Goal: Task Accomplishment & Management: Use online tool/utility

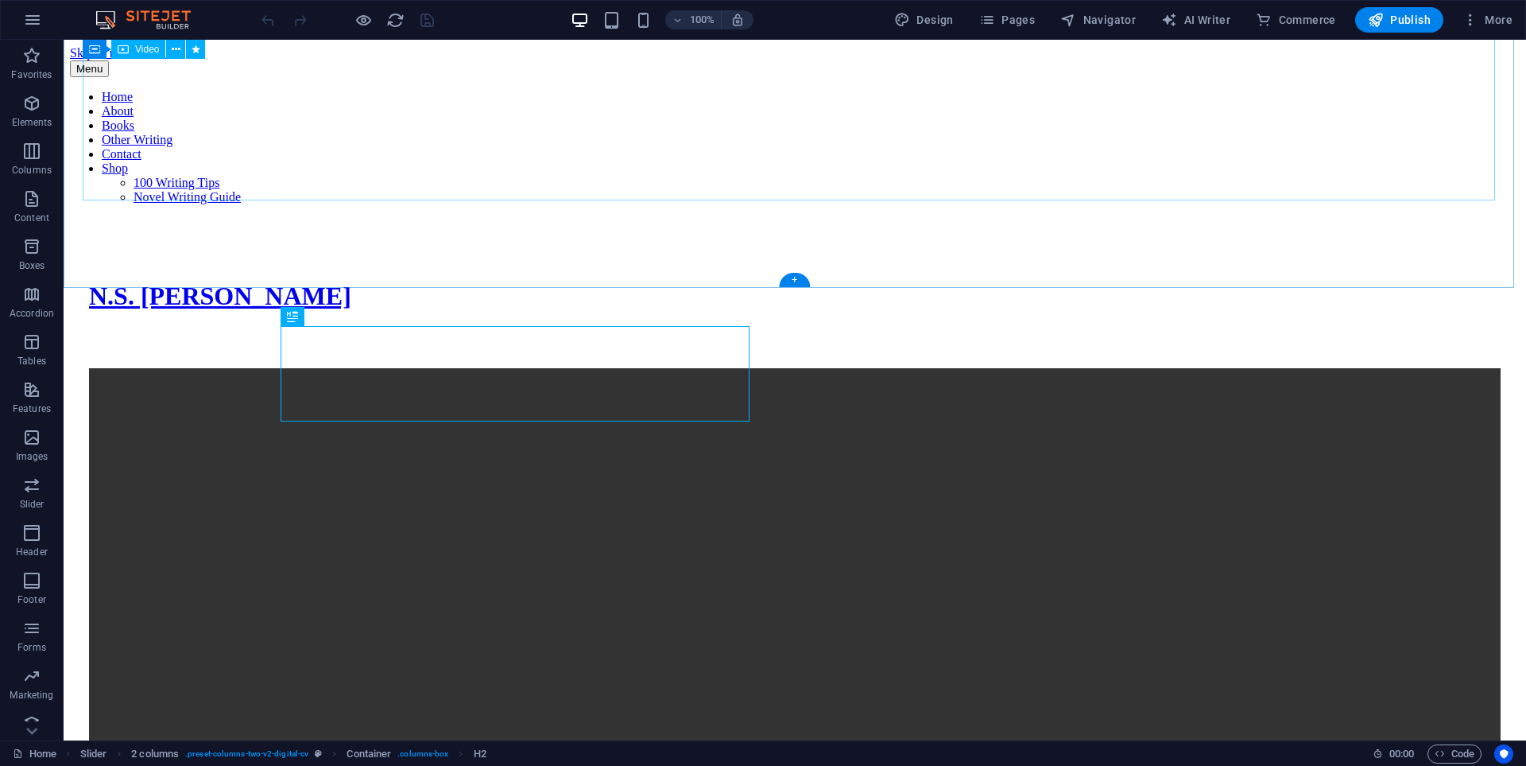
scroll to position [915, 0]
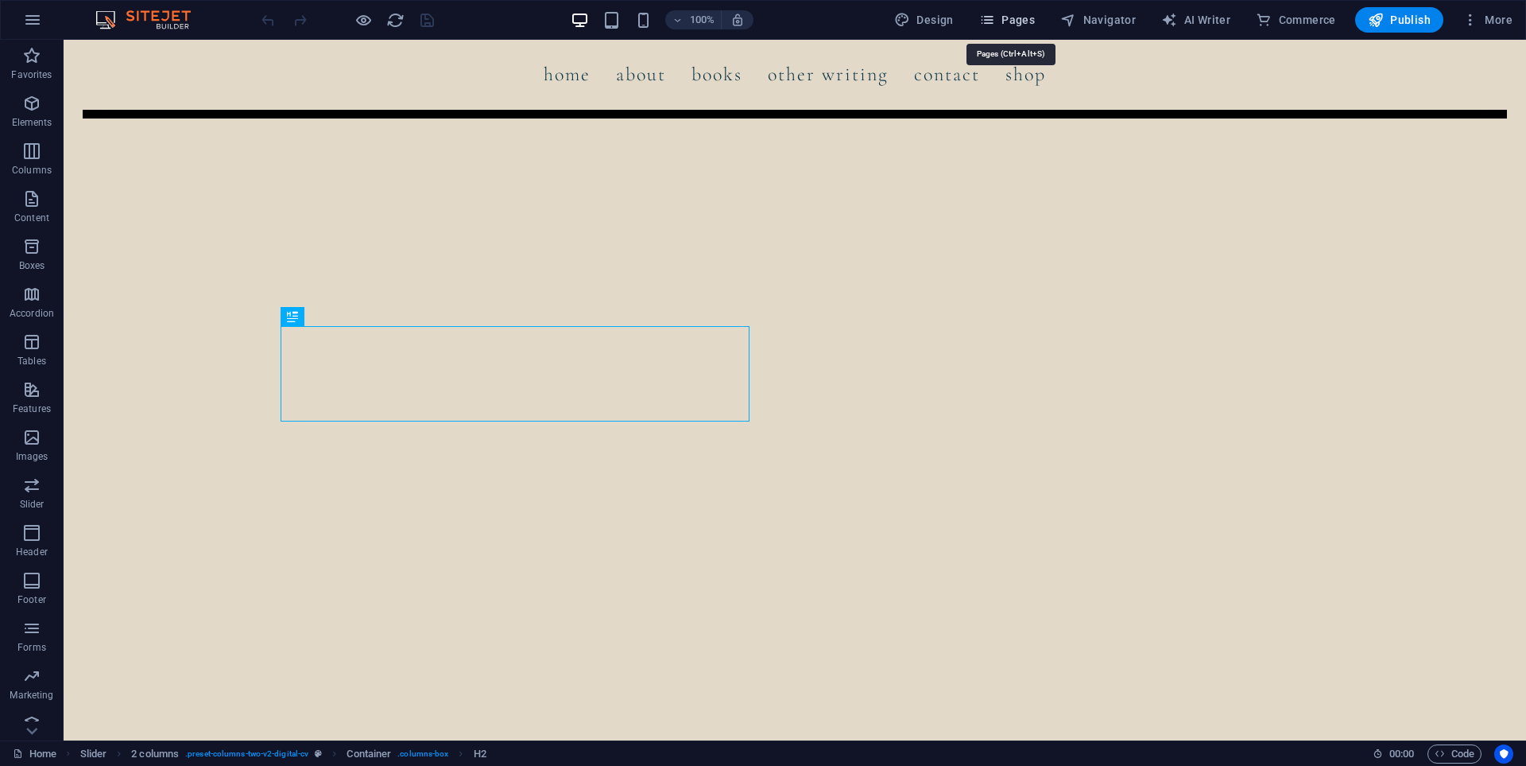
click at [1007, 21] on span "Pages" at bounding box center [1007, 20] width 56 height 16
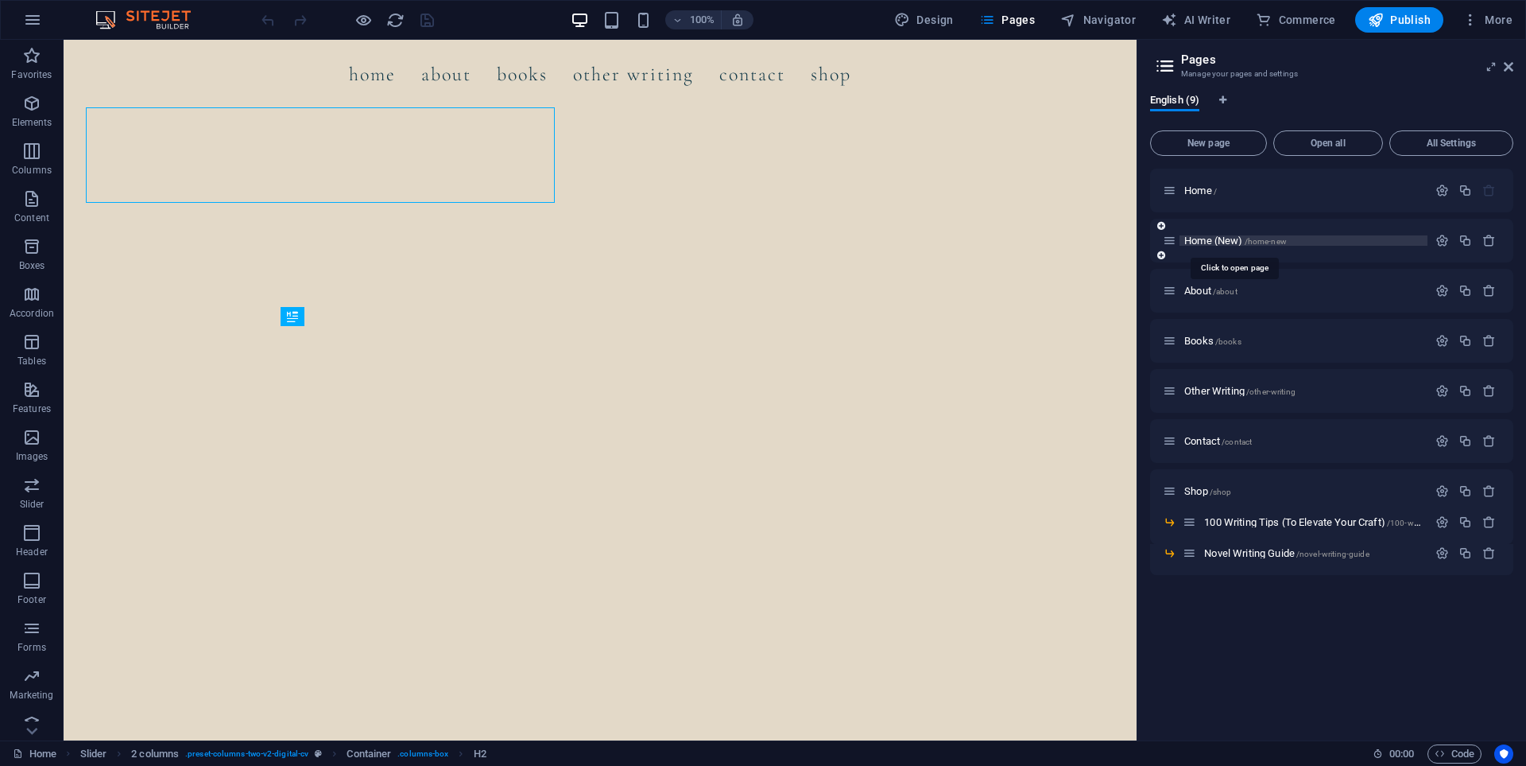
click at [1221, 244] on span "Home (New) /home-new" at bounding box center [1235, 241] width 103 height 12
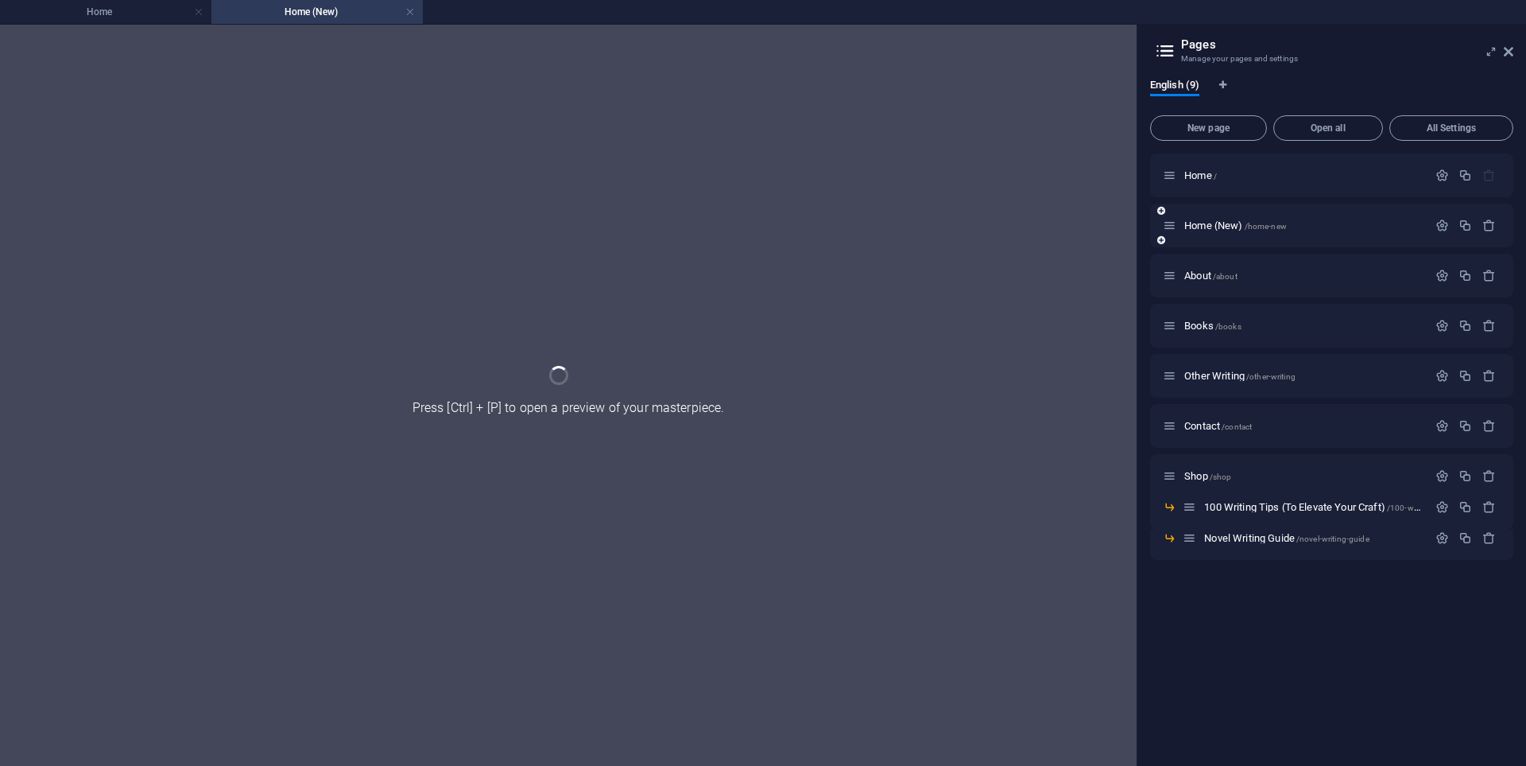
scroll to position [0, 0]
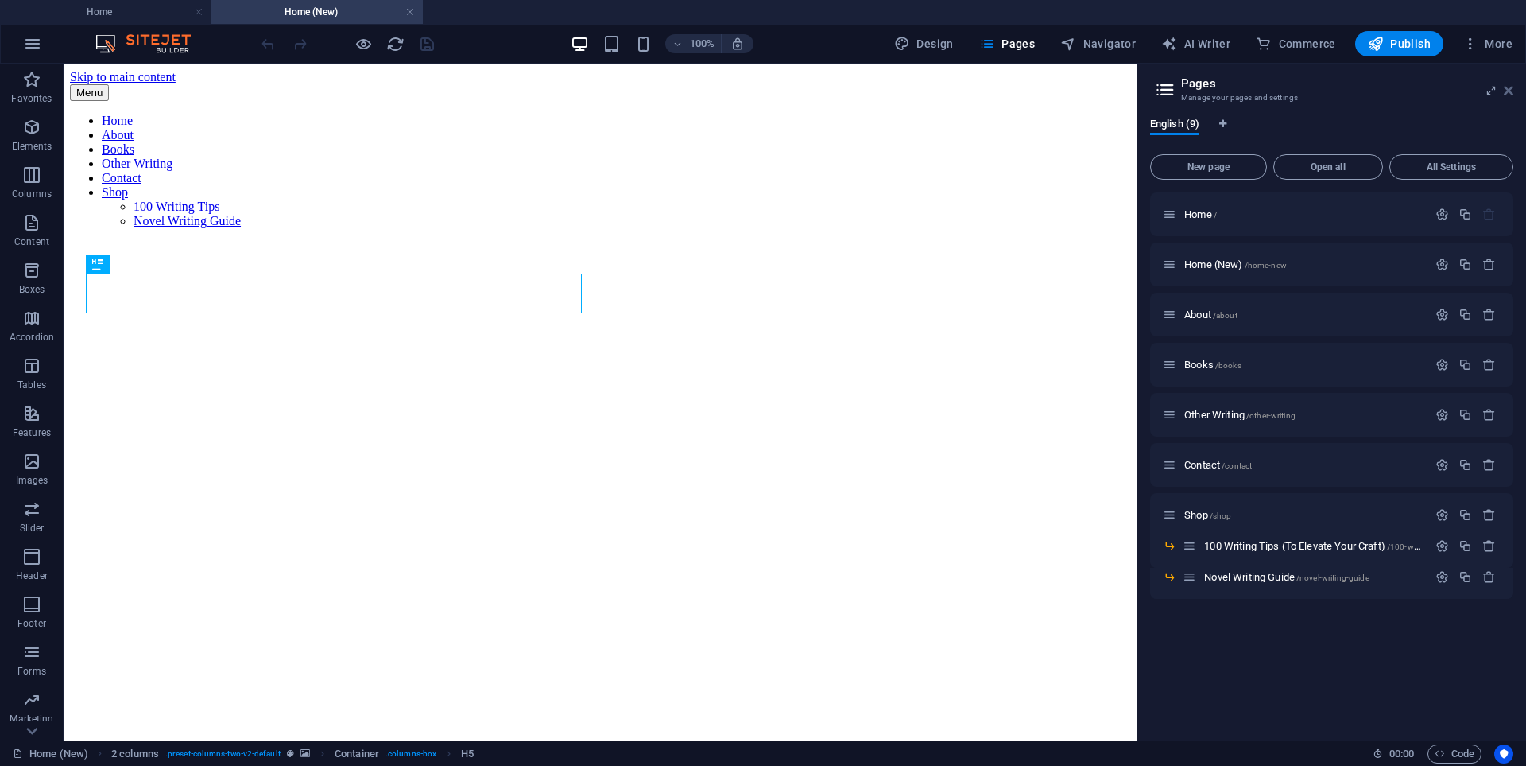
click at [1510, 51] on span "More" at bounding box center [1488, 44] width 50 height 16
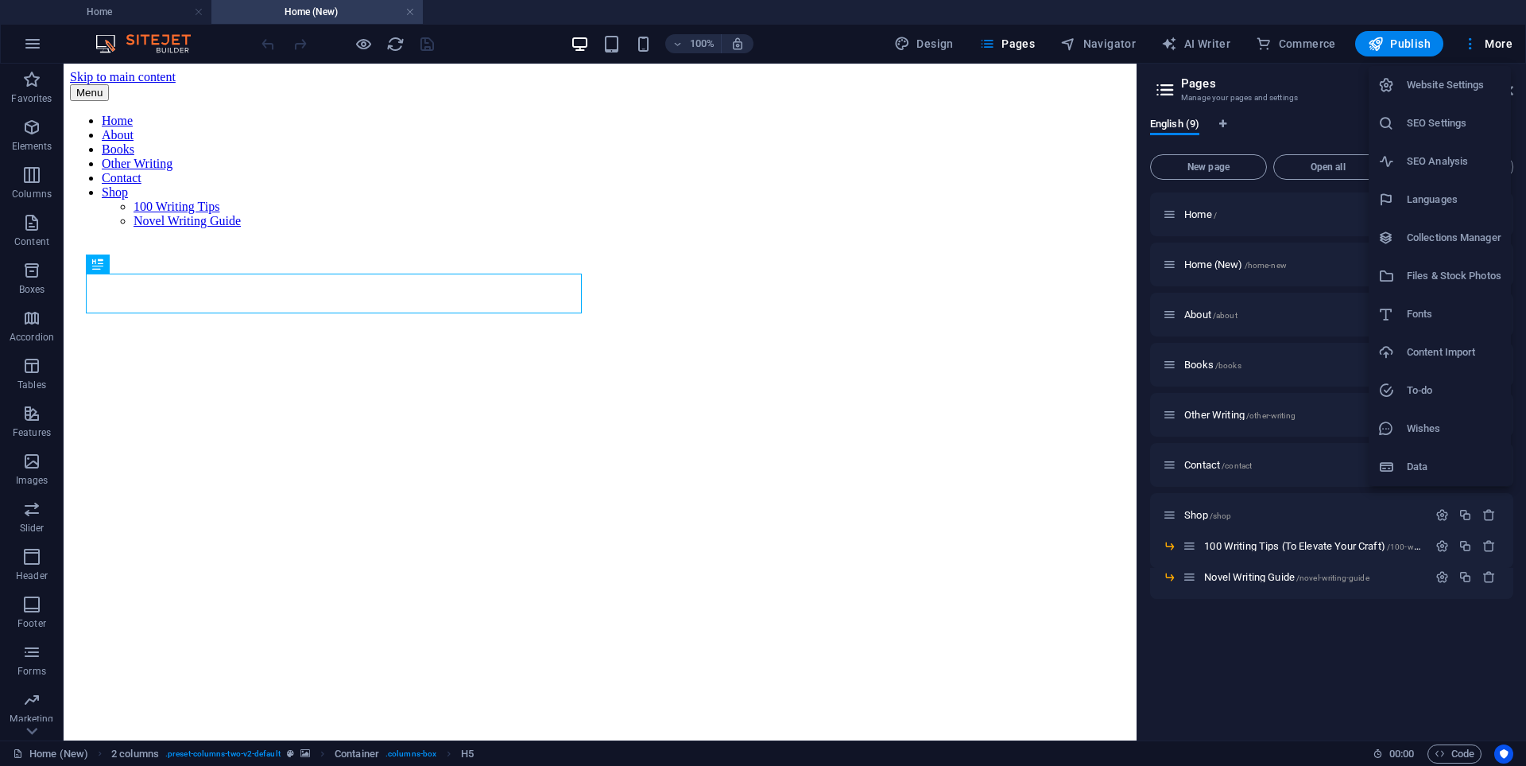
click at [1117, 192] on div at bounding box center [763, 383] width 1526 height 766
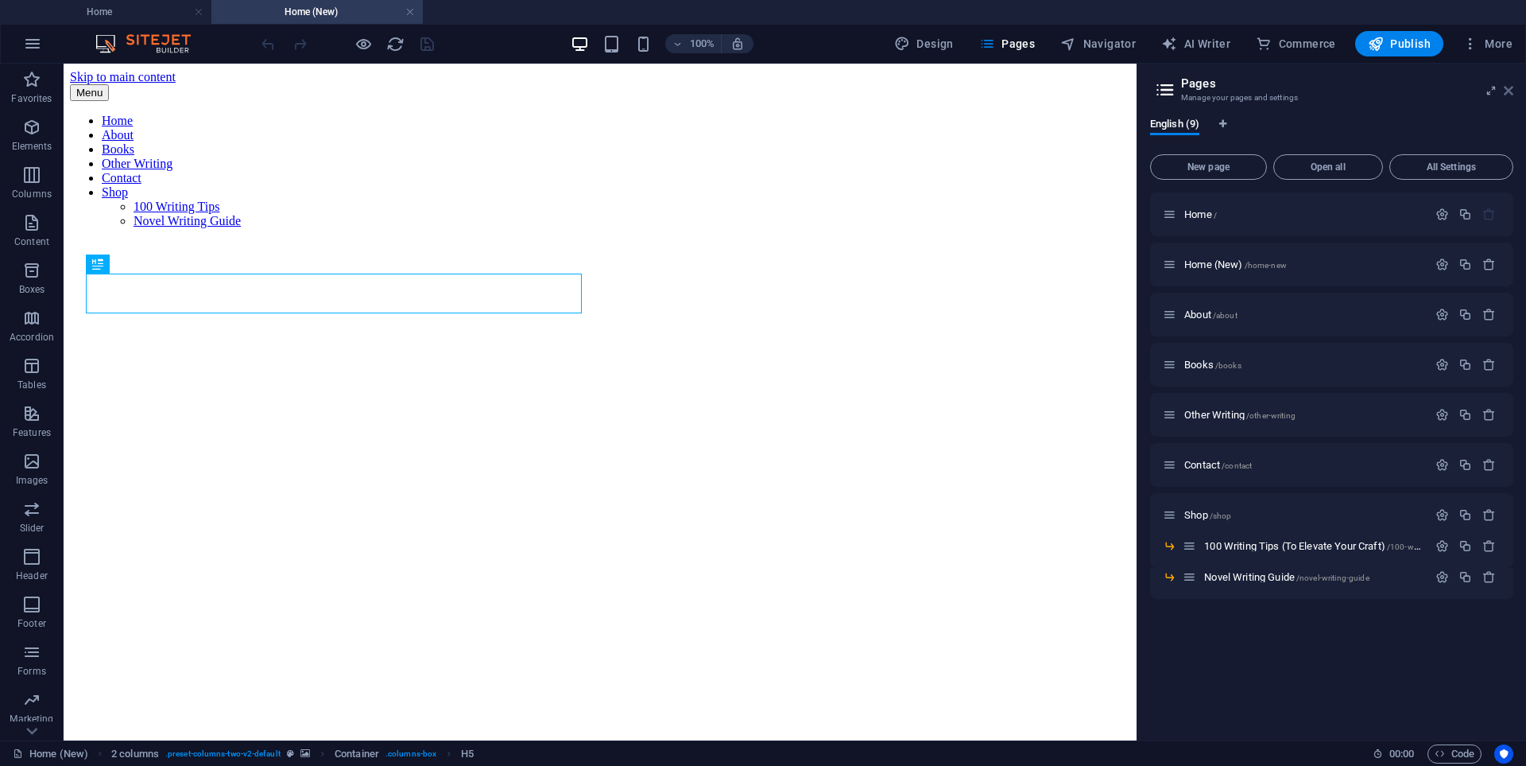
click at [1509, 90] on icon at bounding box center [1509, 90] width 10 height 13
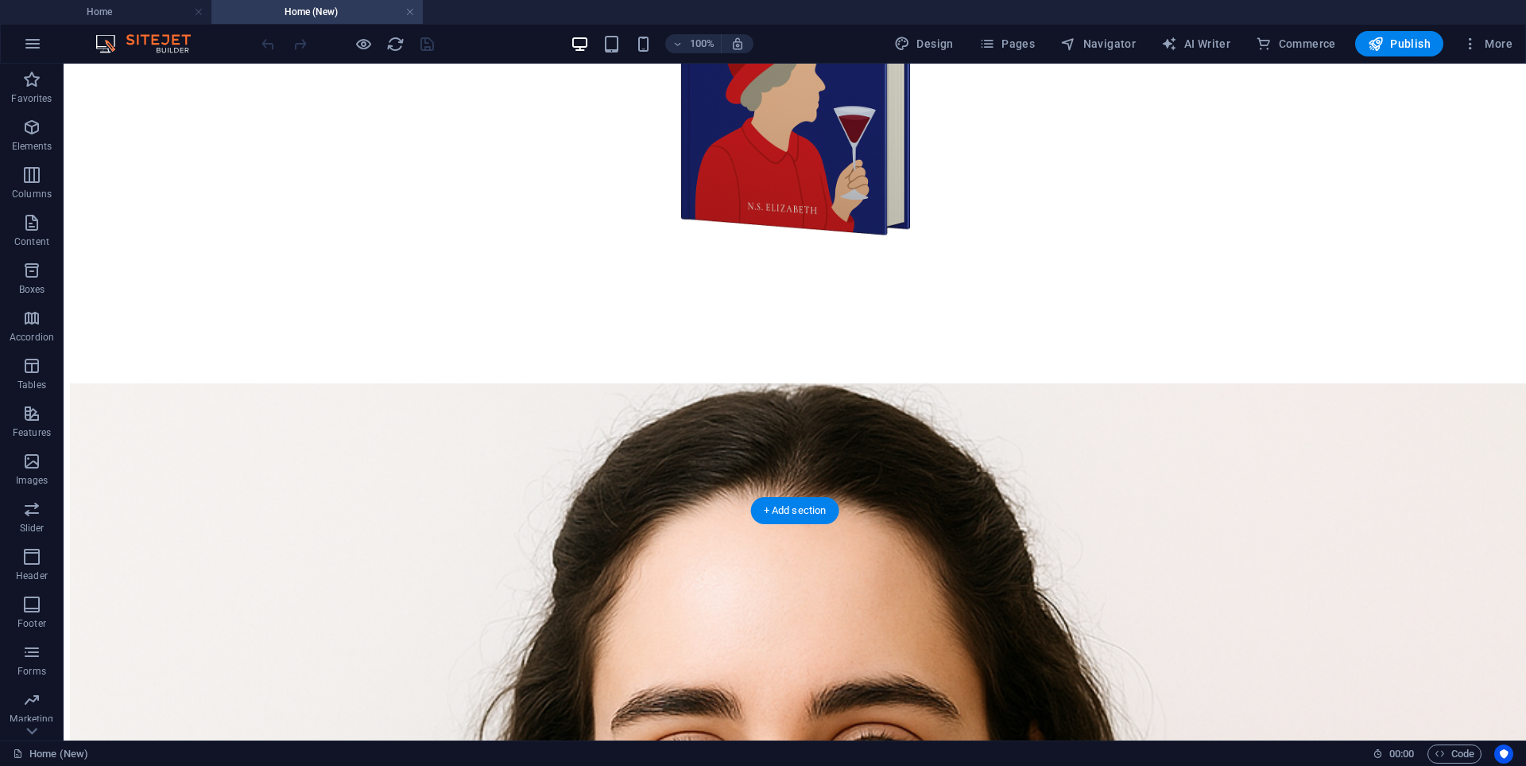
scroll to position [2623, 0]
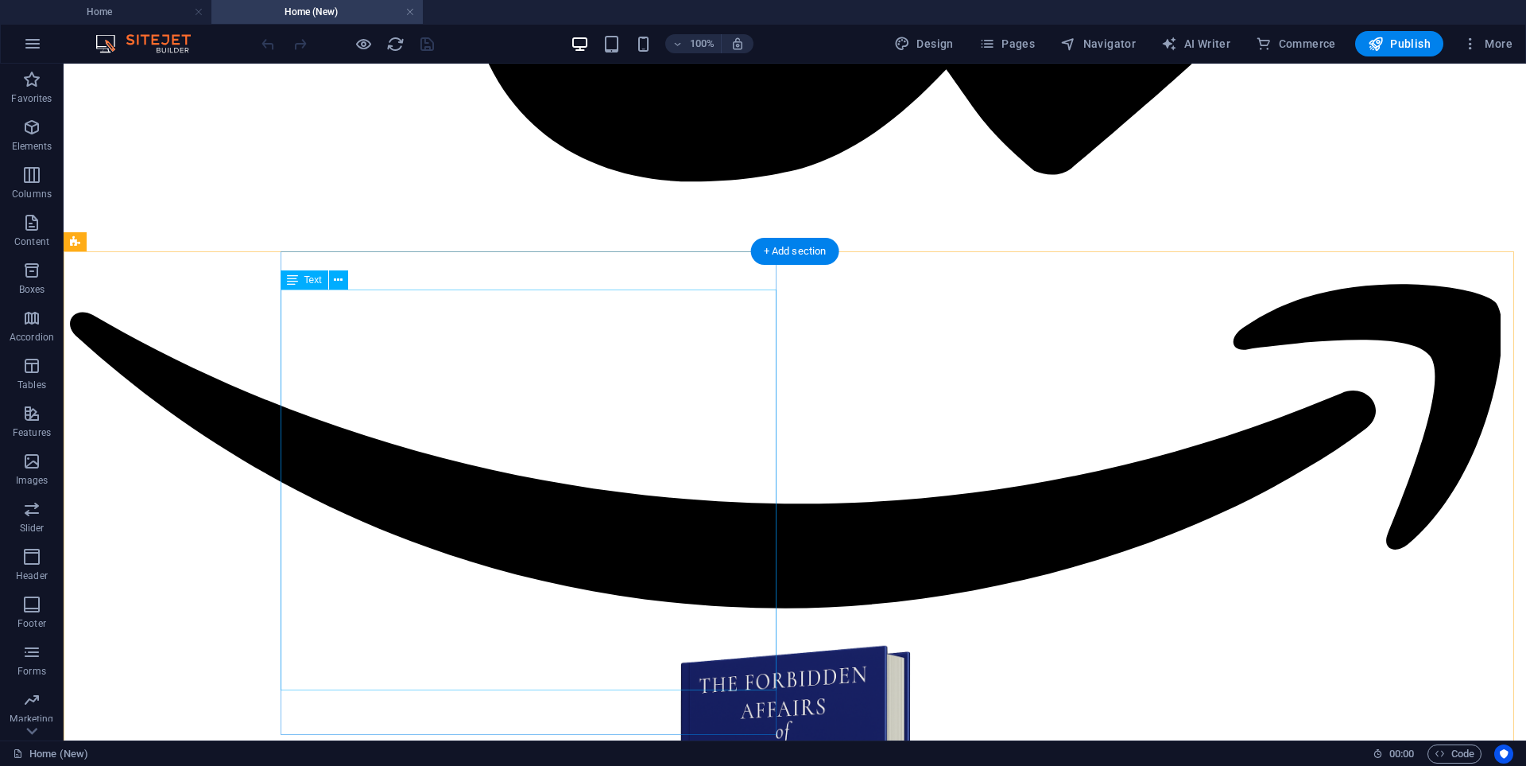
scroll to position [1669, 0]
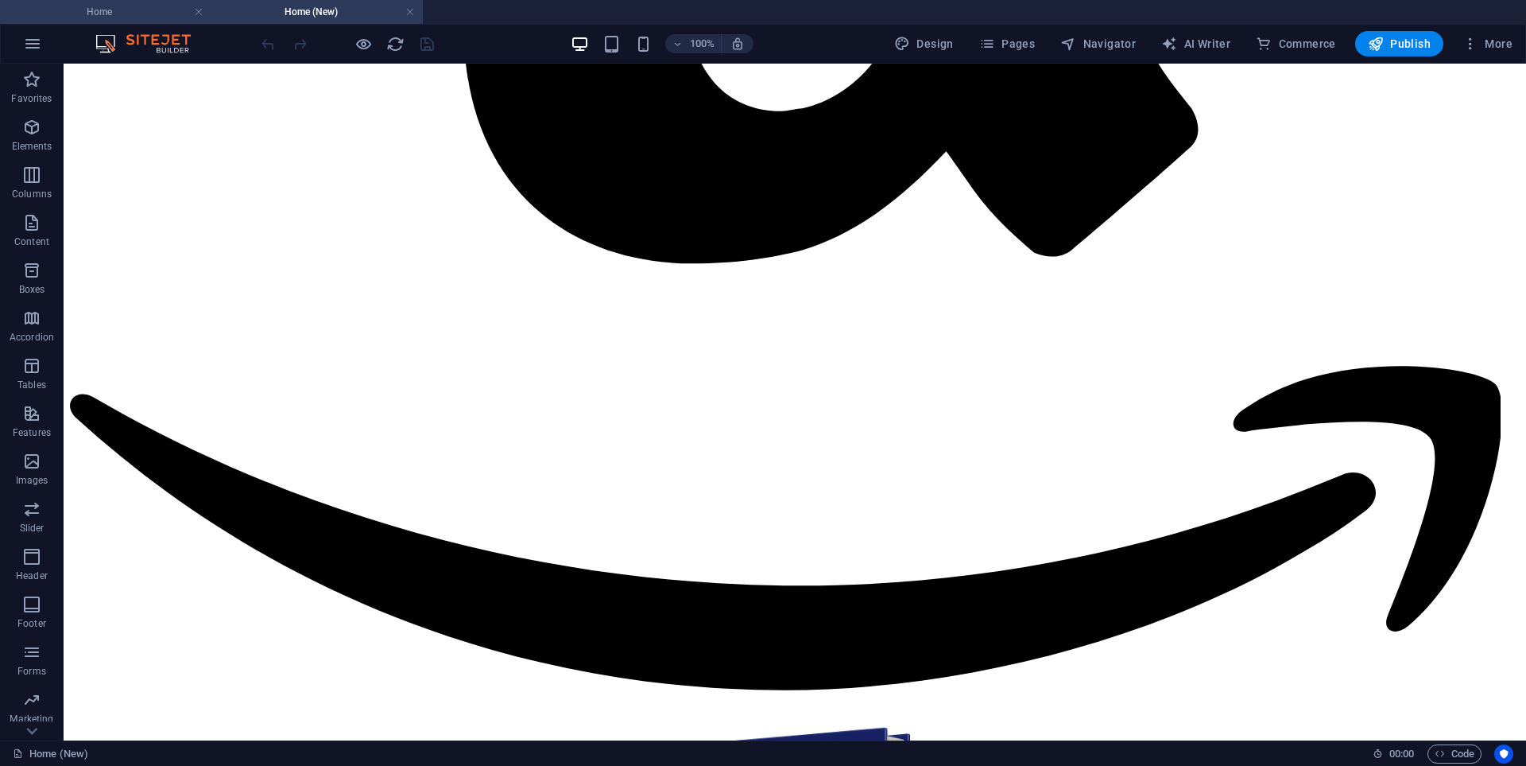
click at [149, 10] on h4 "Home" at bounding box center [105, 11] width 211 height 17
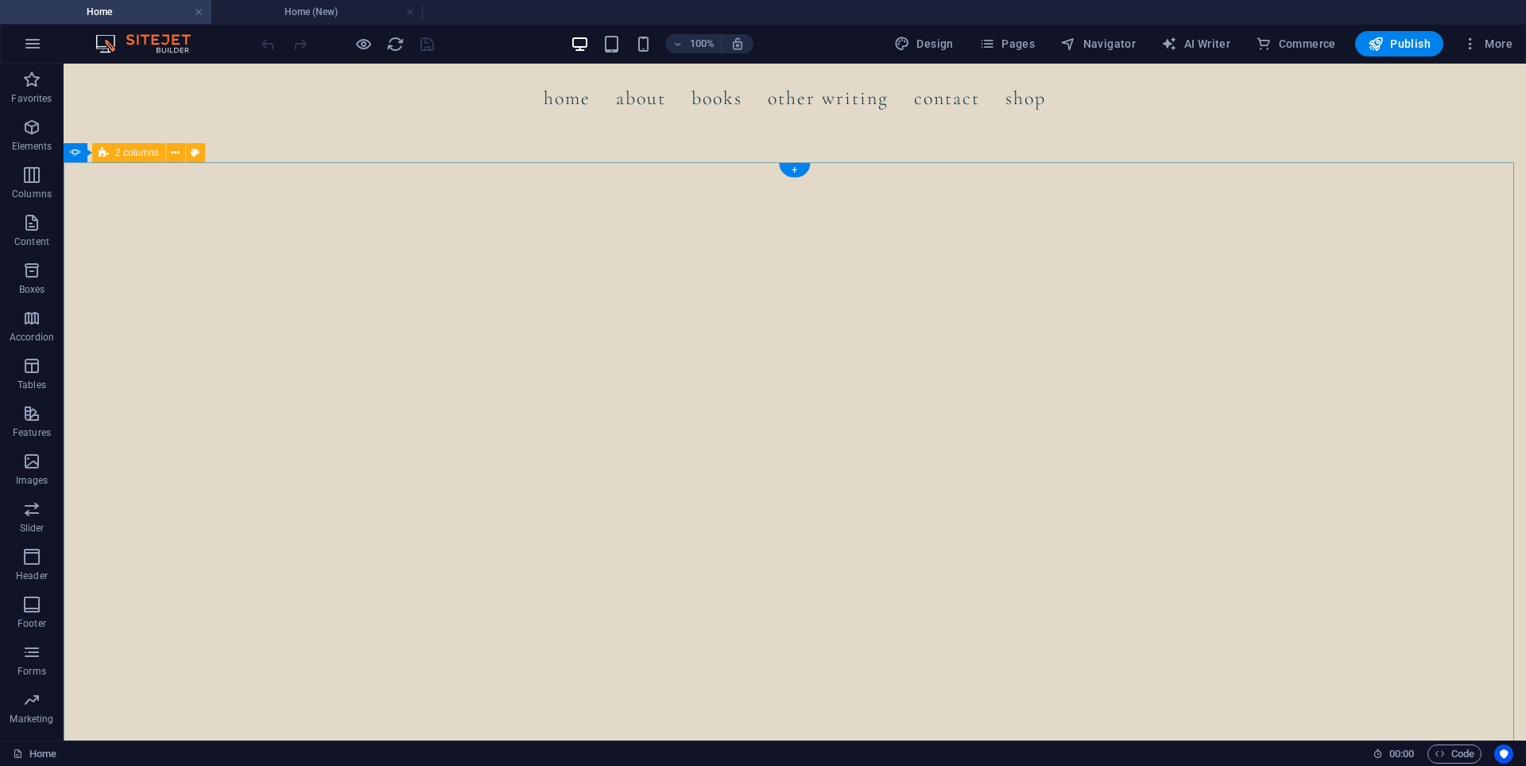
scroll to position [1064, 0]
click at [1413, 45] on span "Publish" at bounding box center [1399, 44] width 63 height 16
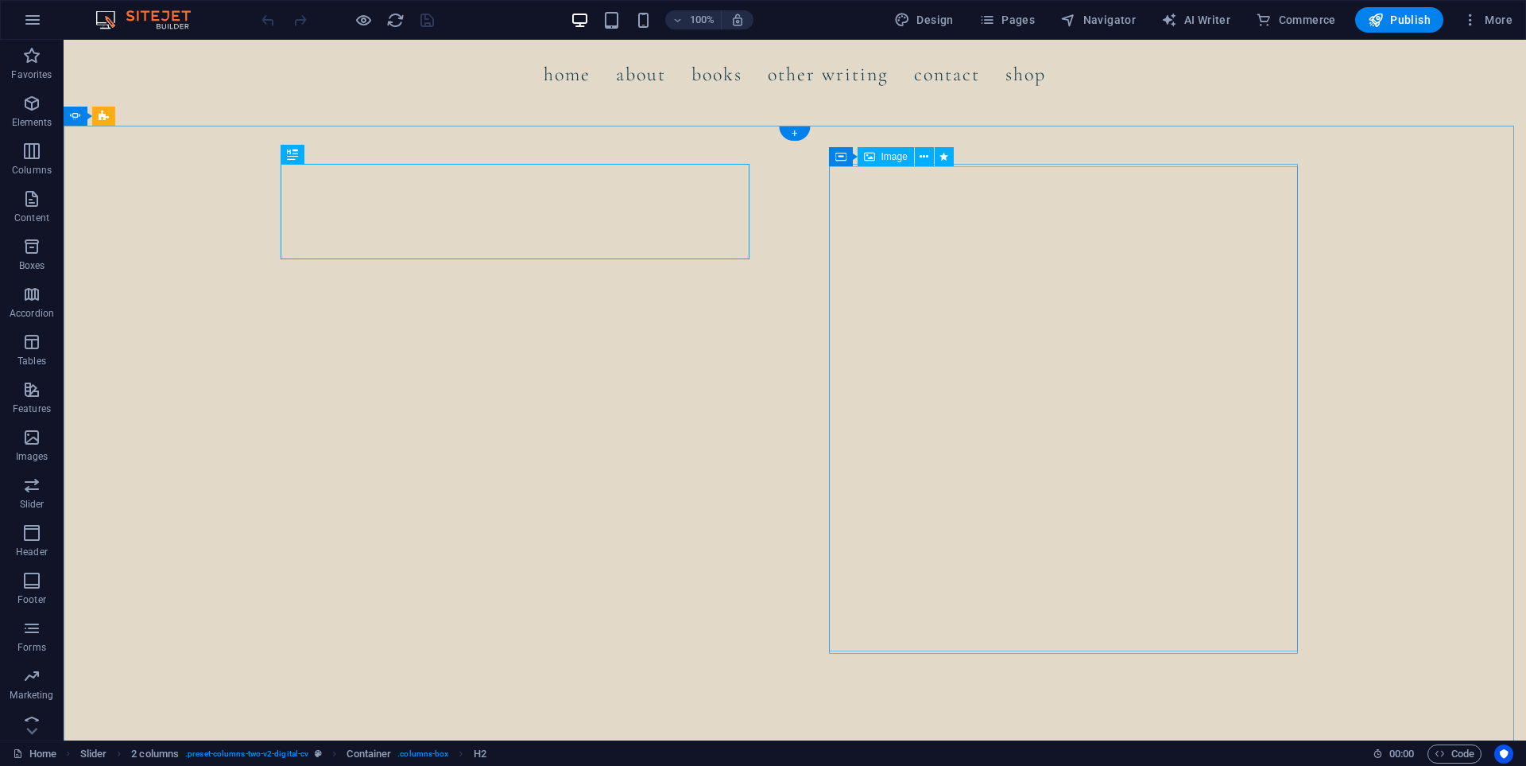
scroll to position [1208, 0]
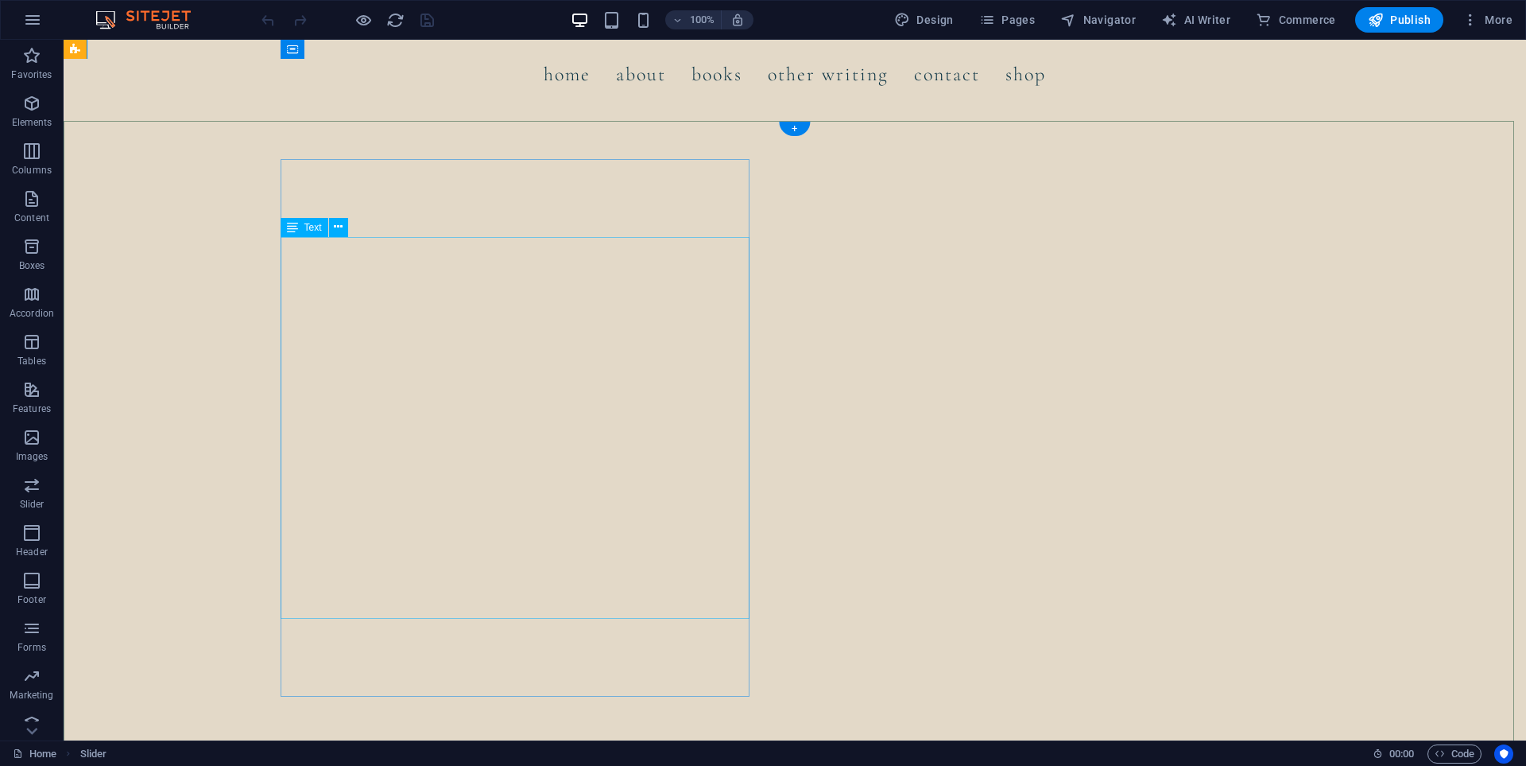
scroll to position [1049, 0]
